Goal: Task Accomplishment & Management: Complete application form

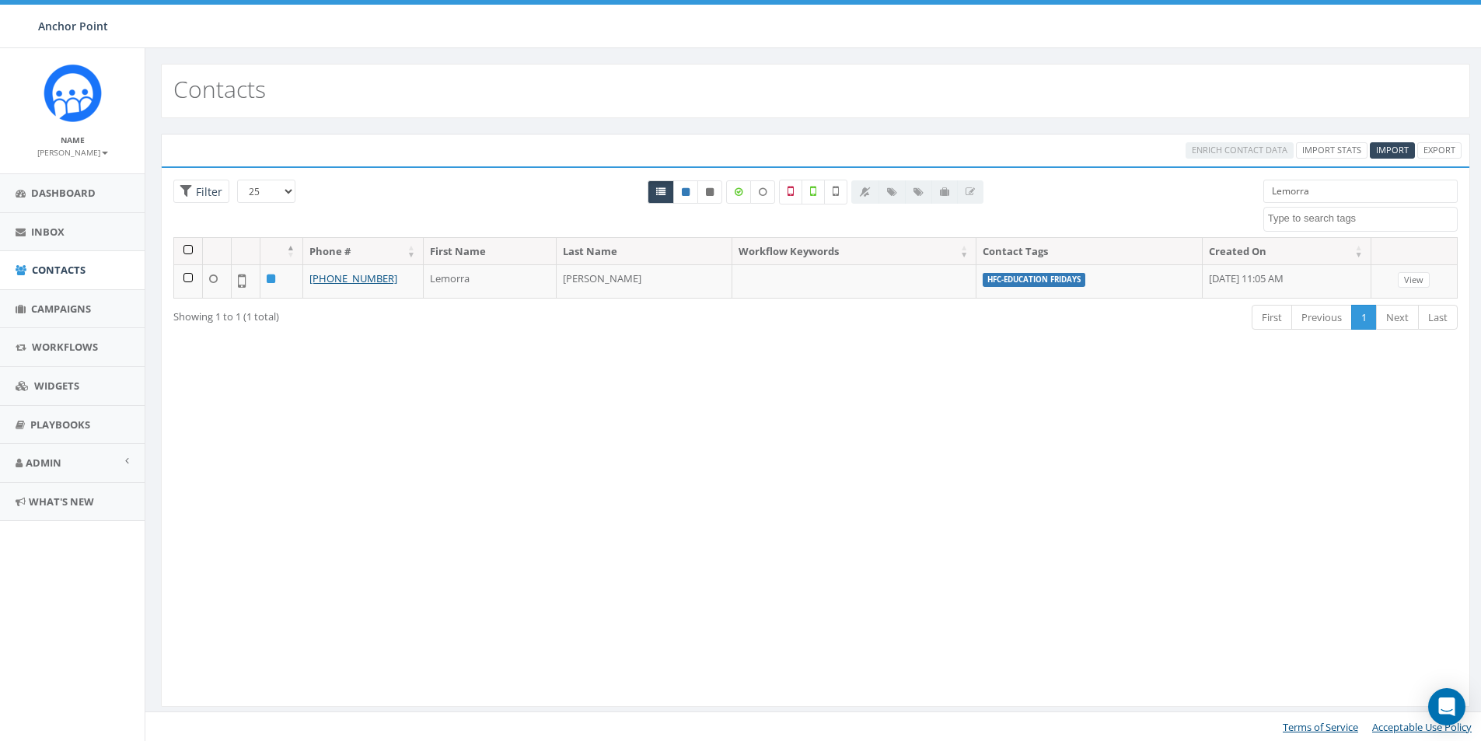
select select
click at [1379, 149] on span "Import" at bounding box center [1392, 150] width 33 height 12
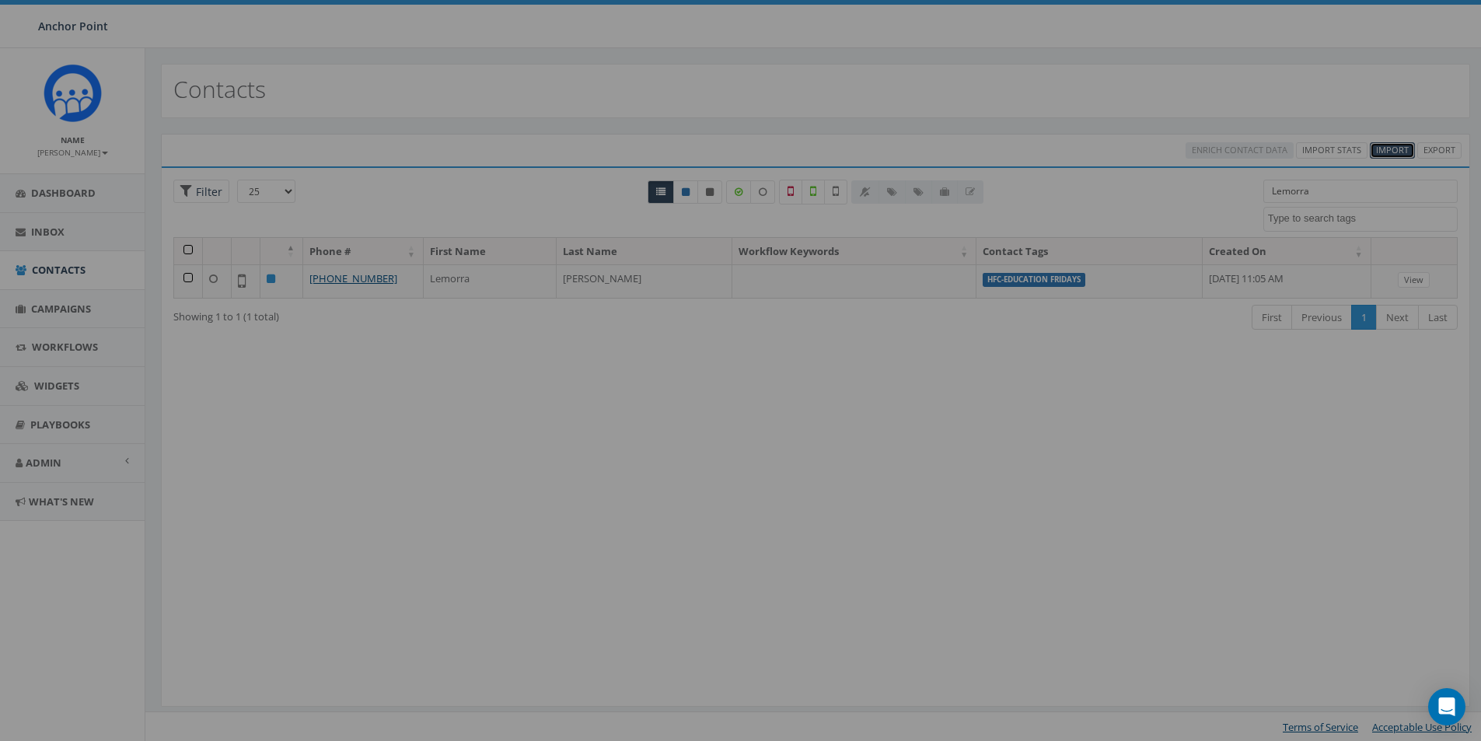
select select
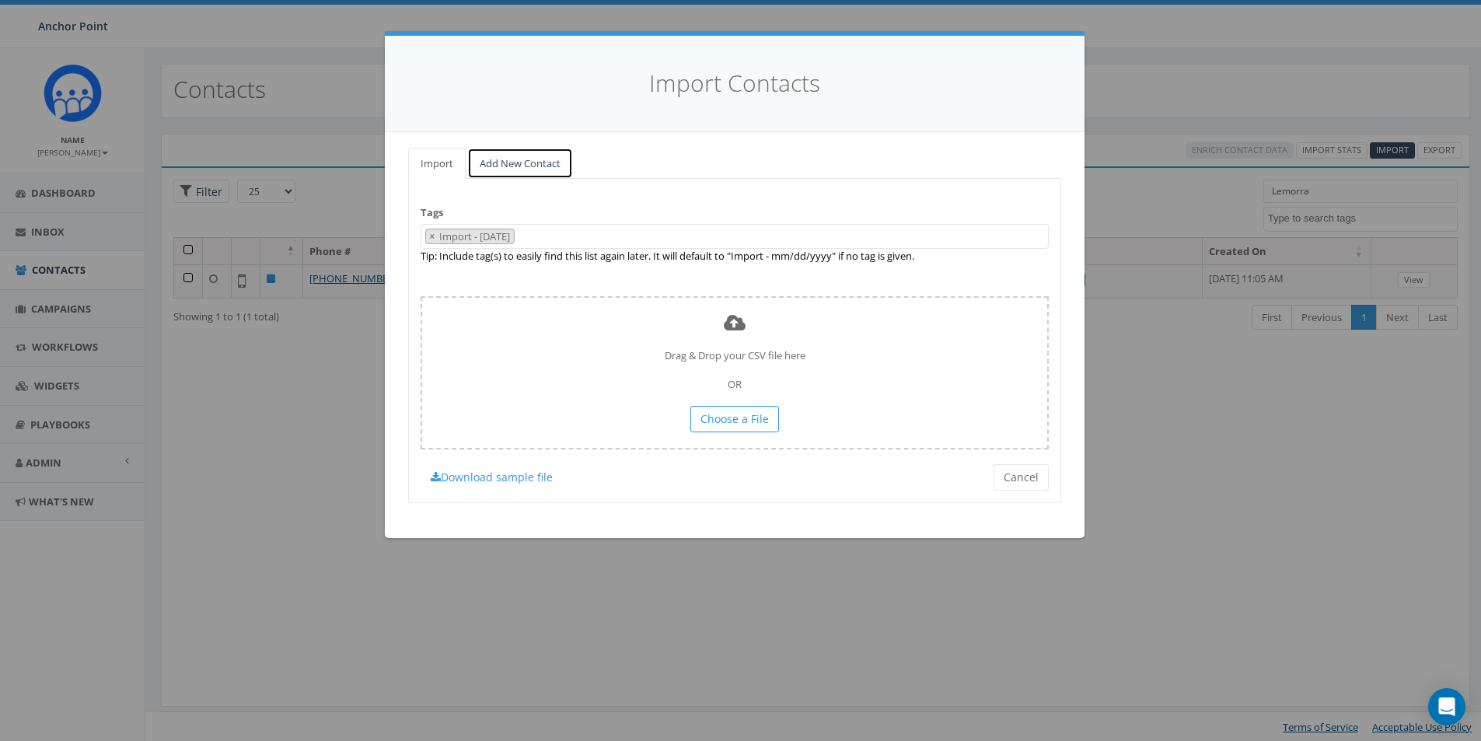
click at [525, 163] on link "Add New Contact" at bounding box center [520, 164] width 106 height 32
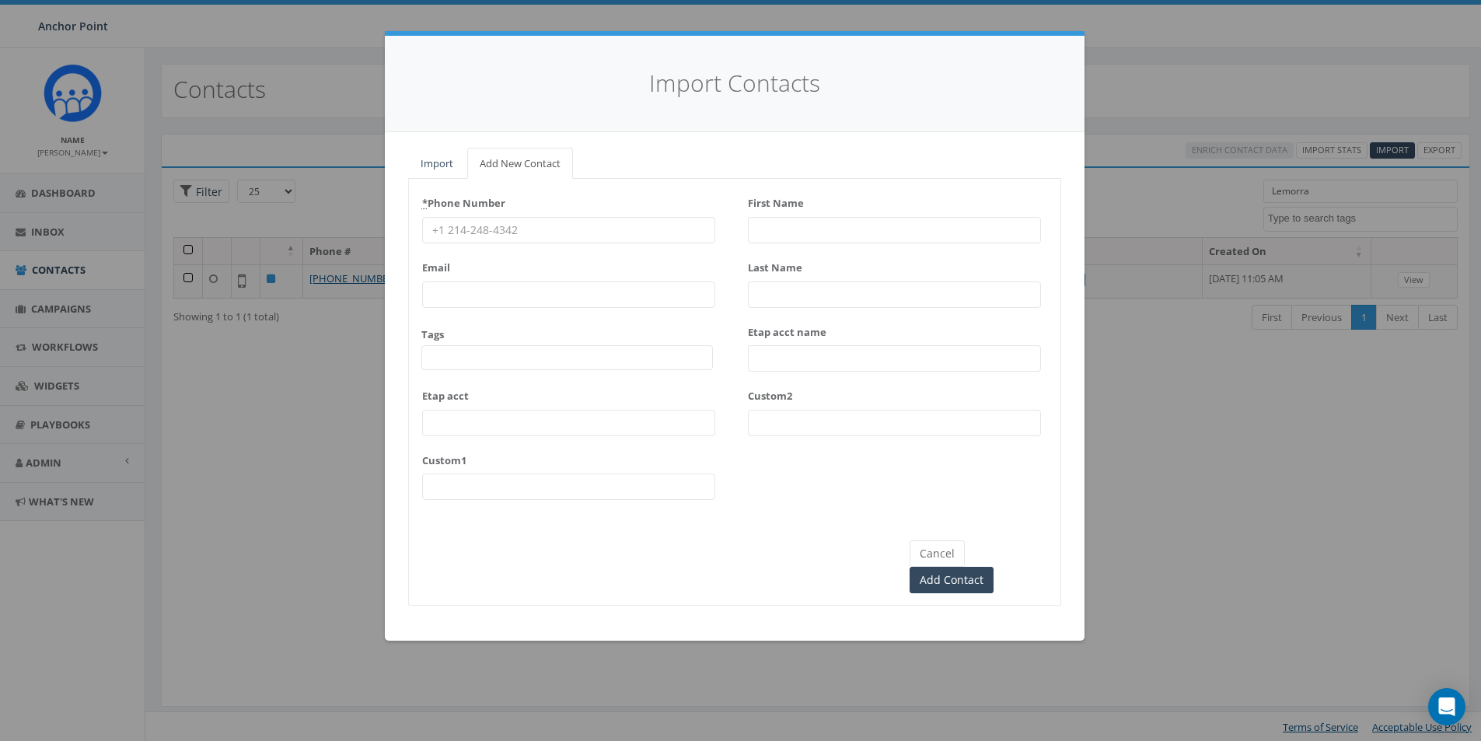
click at [478, 227] on input "* Phone Number" at bounding box center [568, 230] width 293 height 26
type input "[PHONE_NUMBER]"
click at [476, 351] on span at bounding box center [567, 357] width 292 height 25
type textarea "HFC"
select select "HFC-Education Fridays"
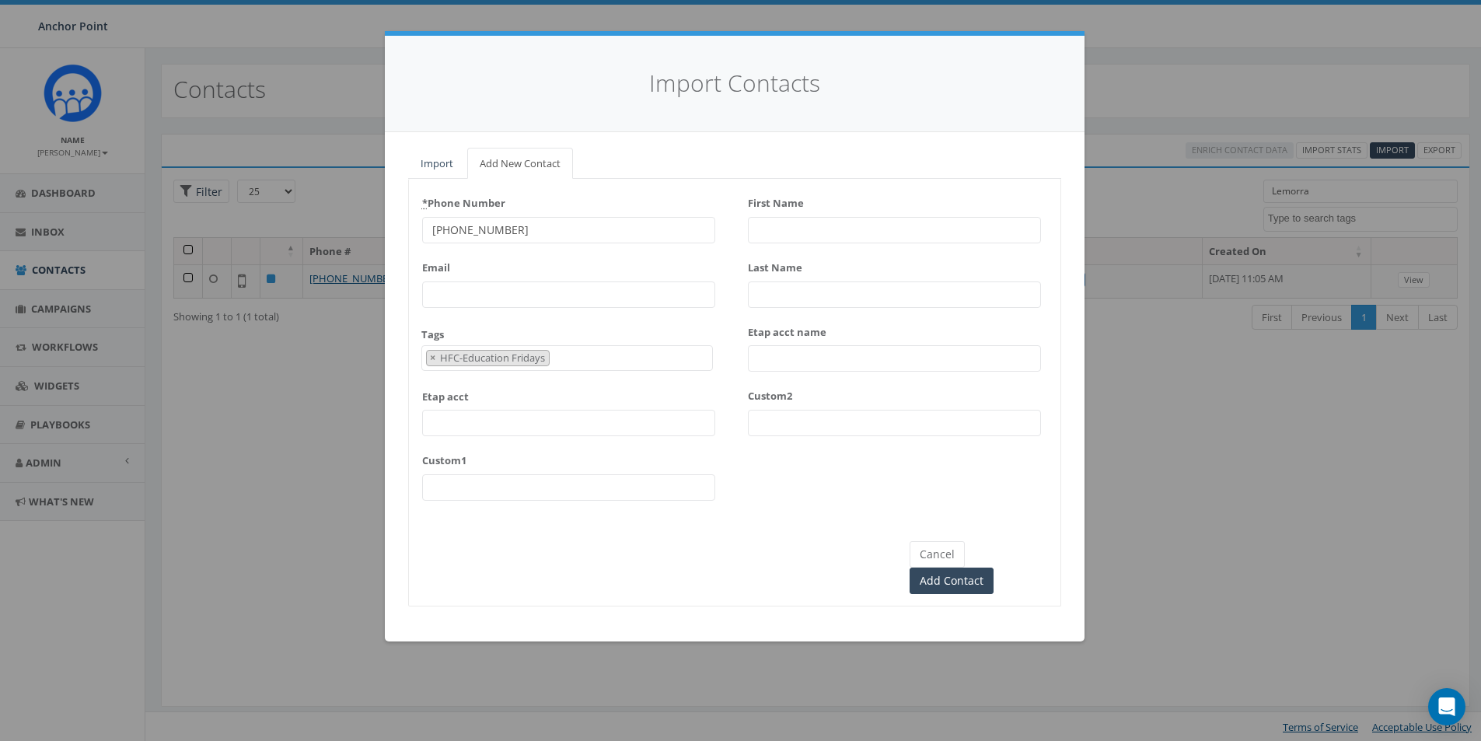
scroll to position [473, 0]
click at [771, 226] on input "First Name" at bounding box center [894, 230] width 293 height 26
type input "[GEOGRAPHIC_DATA]"
type input "[PERSON_NAME]"
click at [994, 568] on input "Add Contact" at bounding box center [952, 581] width 84 height 26
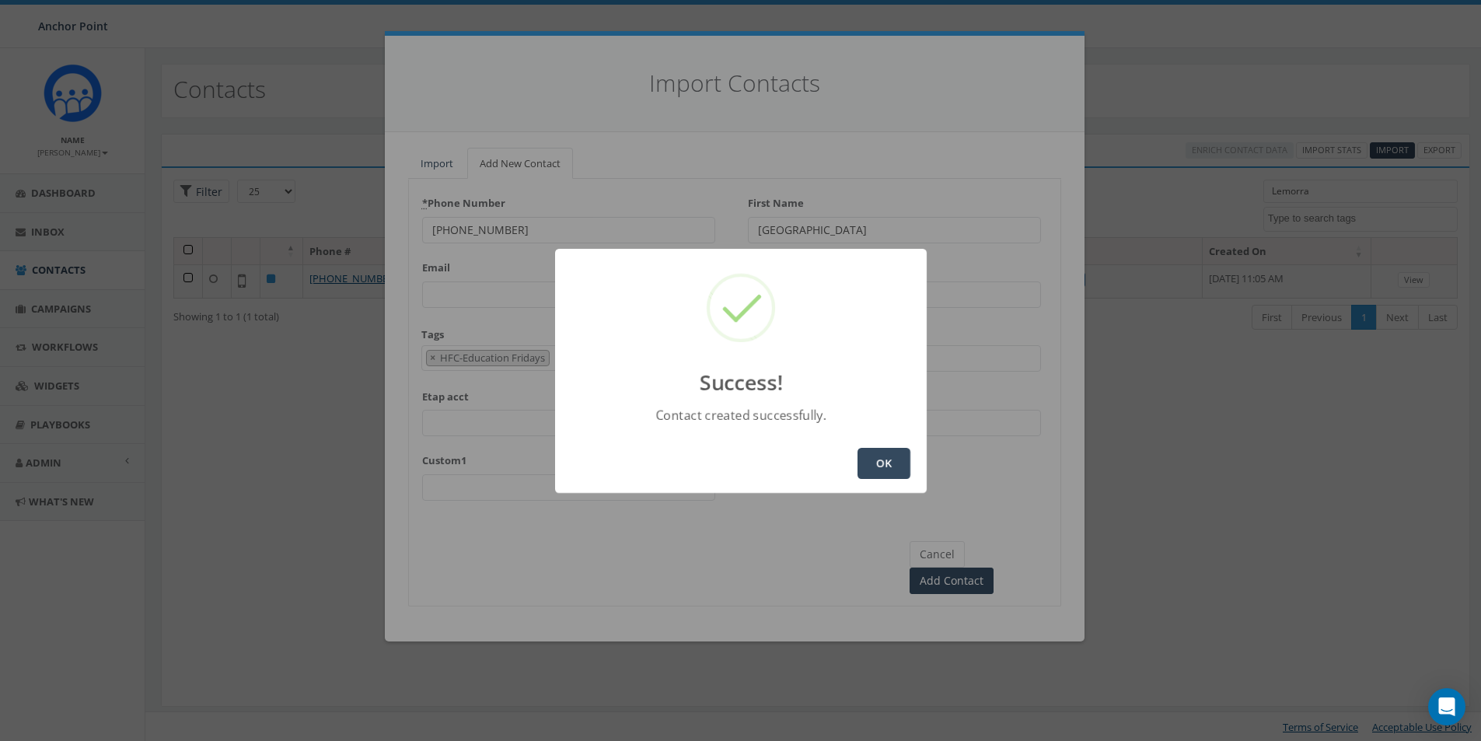
click at [876, 454] on button "OK" at bounding box center [884, 463] width 53 height 31
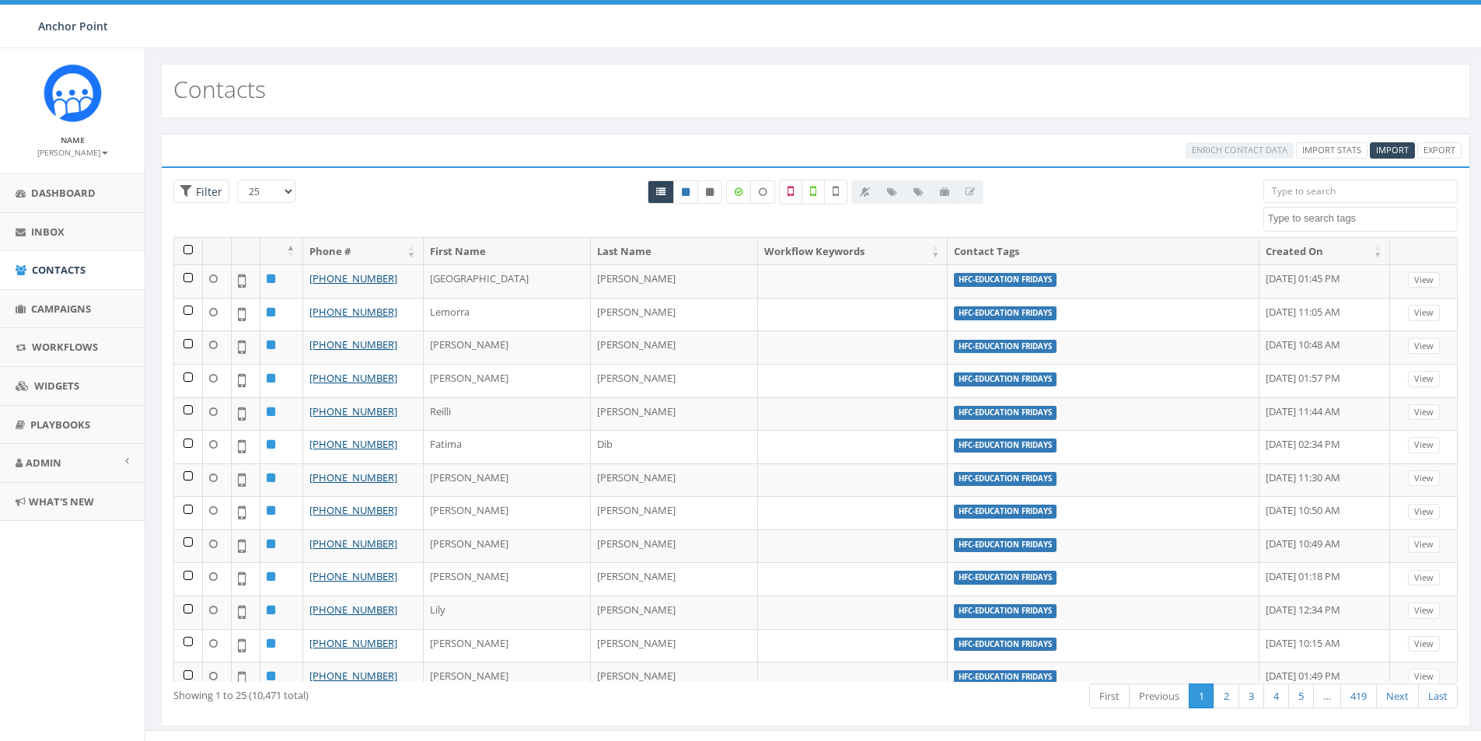
select select
